Goal: Navigation & Orientation: Find specific page/section

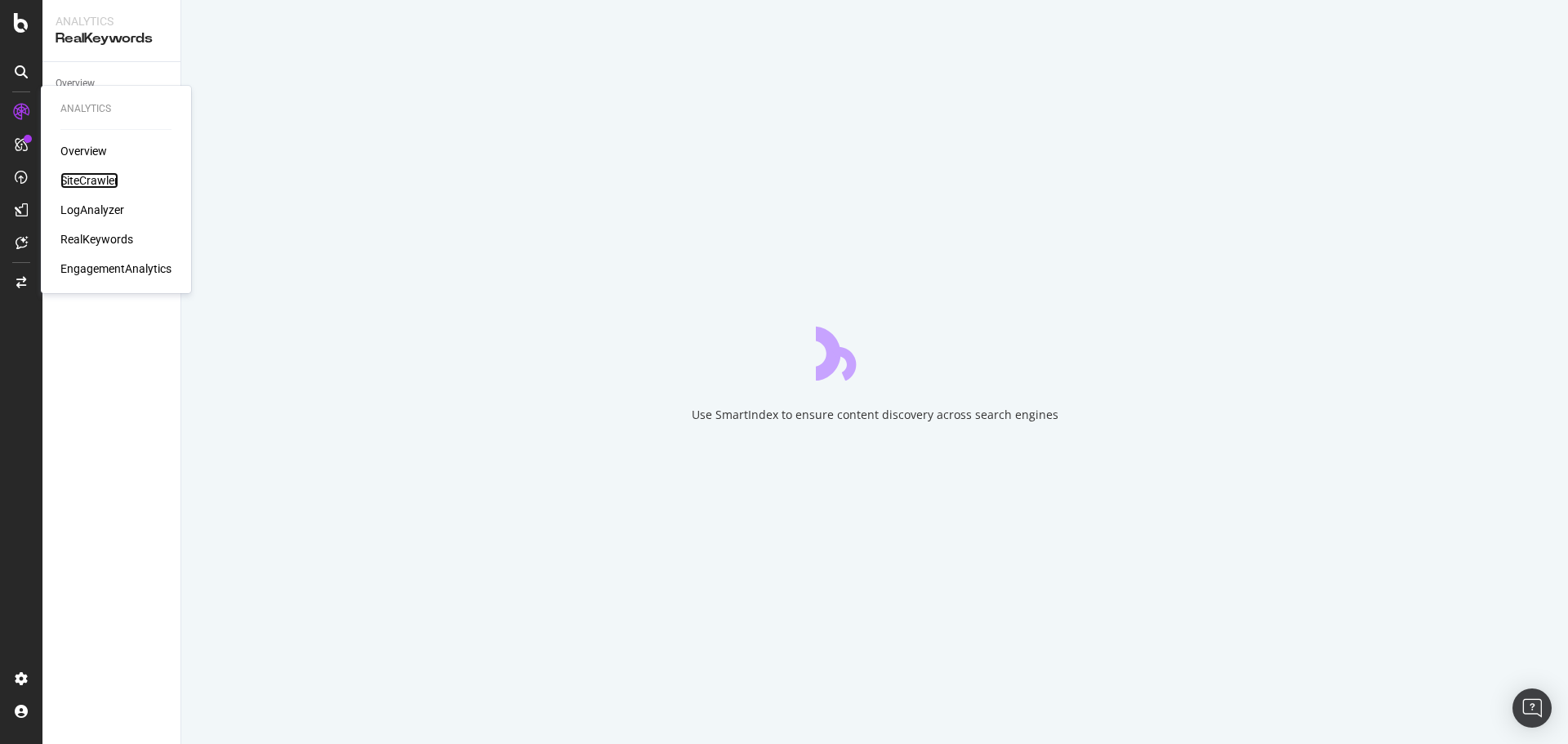
click at [88, 177] on div "SiteCrawler" at bounding box center [90, 181] width 58 height 17
